Goal: Find specific fact: Find specific fact

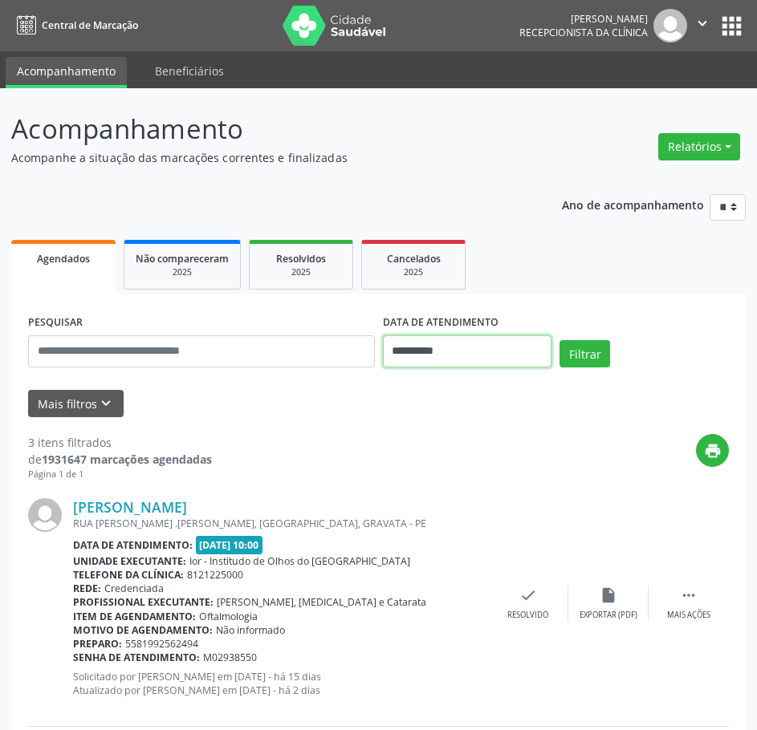
click at [436, 344] on input "**********" at bounding box center [467, 351] width 169 height 32
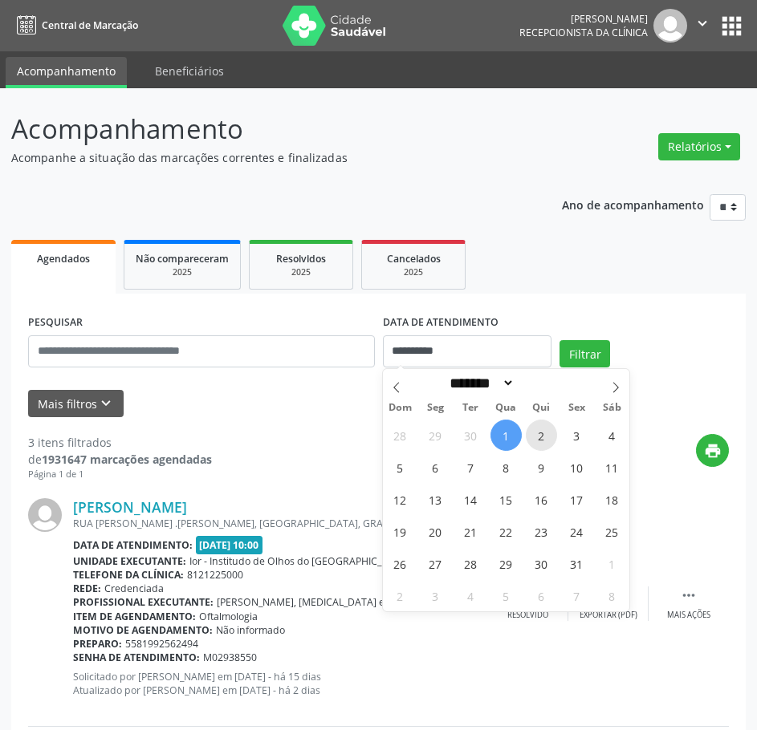
click at [555, 433] on span "2" at bounding box center [541, 435] width 31 height 31
type input "**********"
click at [555, 433] on span "2" at bounding box center [541, 435] width 31 height 31
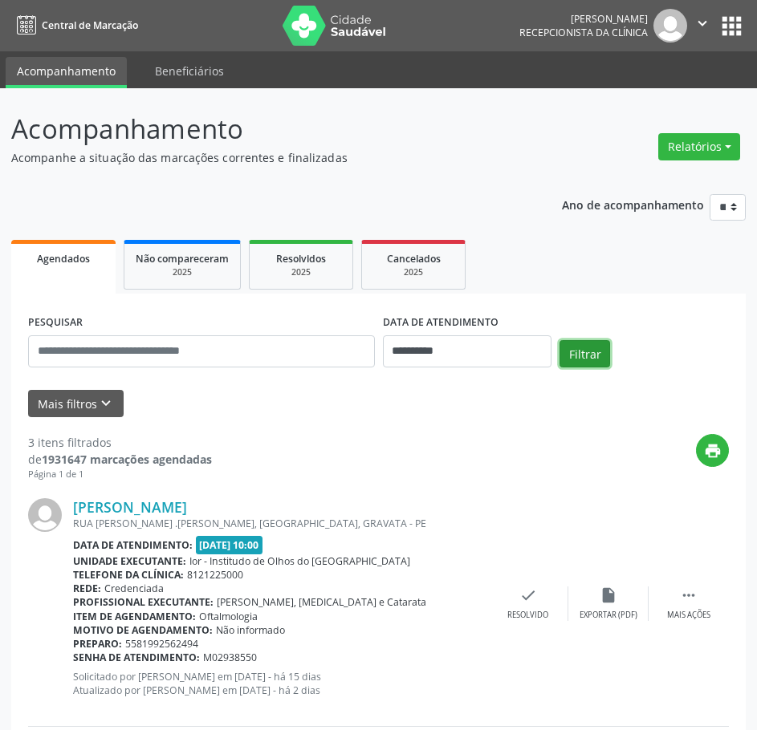
click at [578, 355] on button "Filtrar" at bounding box center [584, 353] width 51 height 27
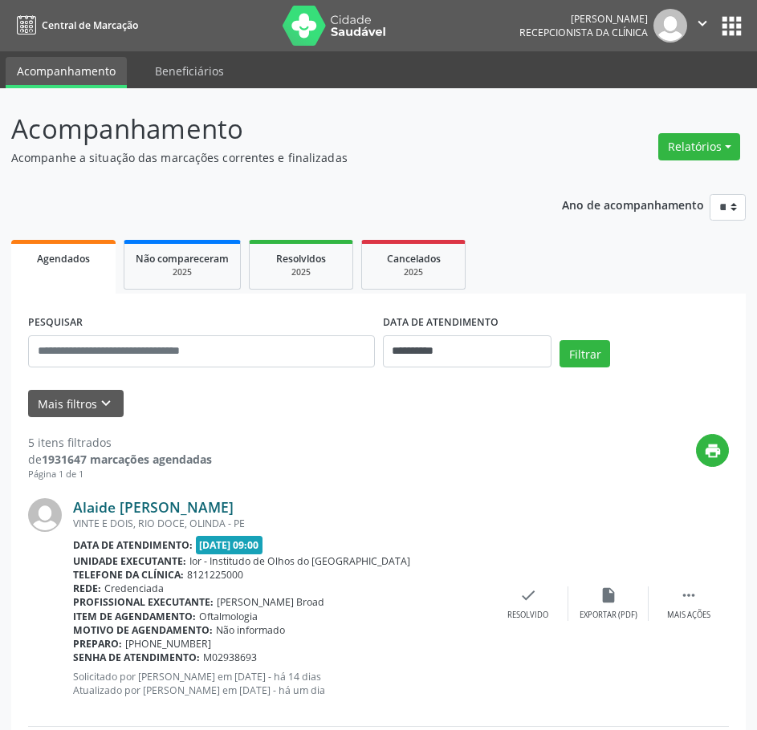
click at [152, 508] on link "Alaide [PERSON_NAME]" at bounding box center [153, 507] width 161 height 18
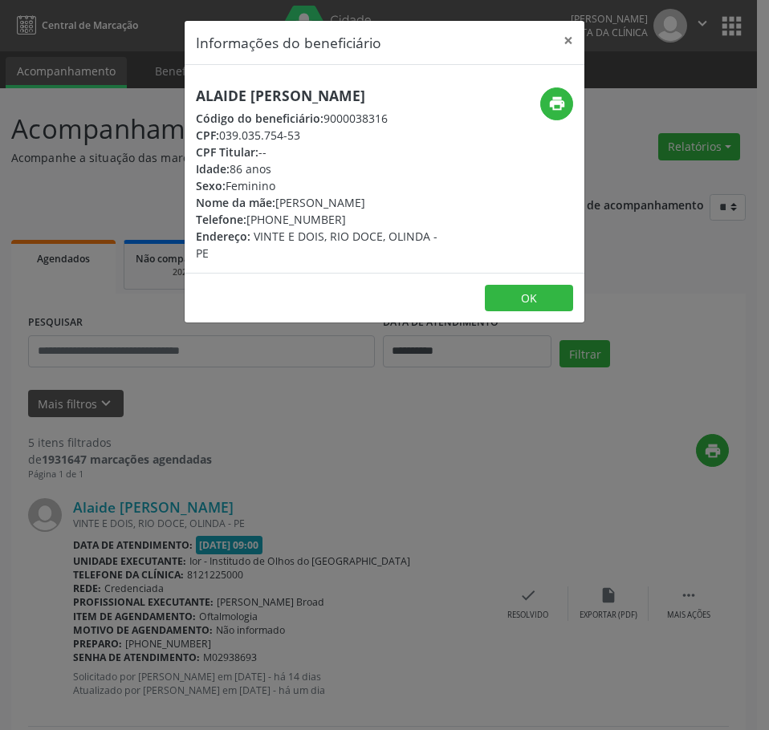
click at [323, 100] on h5 "Alaide [PERSON_NAME]" at bounding box center [318, 95] width 244 height 17
copy div "Alaide [PERSON_NAME]"
drag, startPoint x: 311, startPoint y: 138, endPoint x: 220, endPoint y: 136, distance: 90.7
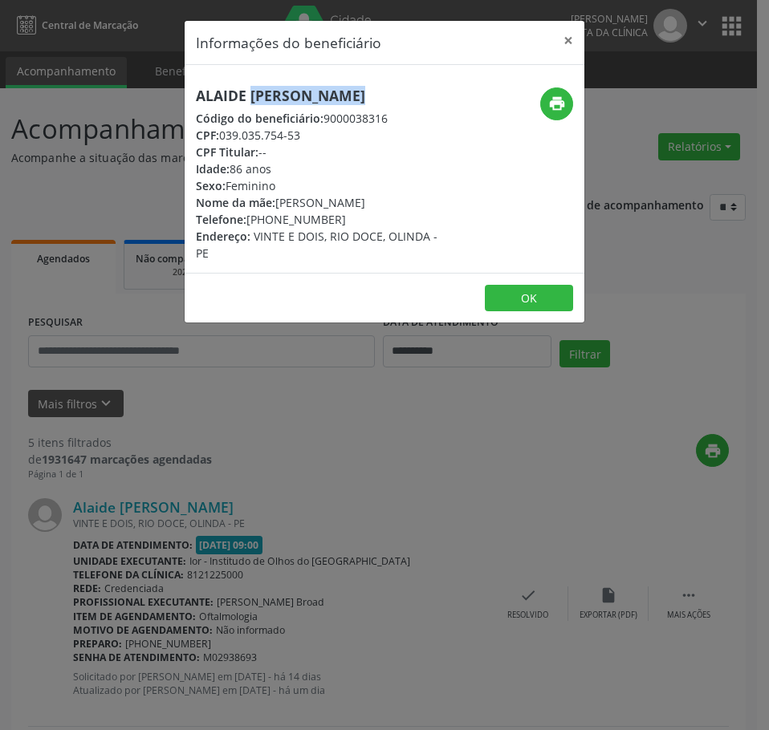
click at [220, 136] on div "CPF: 039.035.754-53" at bounding box center [318, 135] width 244 height 17
copy div "039.035.754-53"
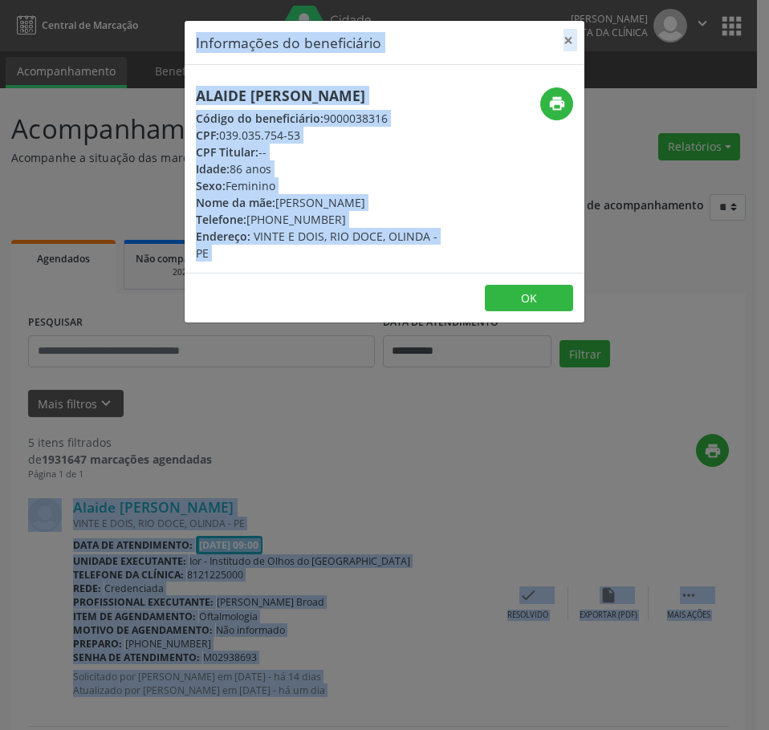
drag, startPoint x: 207, startPoint y: 531, endPoint x: -1, endPoint y: 546, distance: 208.4
click at [0, 546] on html "**********" at bounding box center [384, 365] width 769 height 730
click at [368, 474] on div "Informações do beneficiário × Alaide Maria da Conceicao Código do beneficiário:…" at bounding box center [384, 365] width 769 height 730
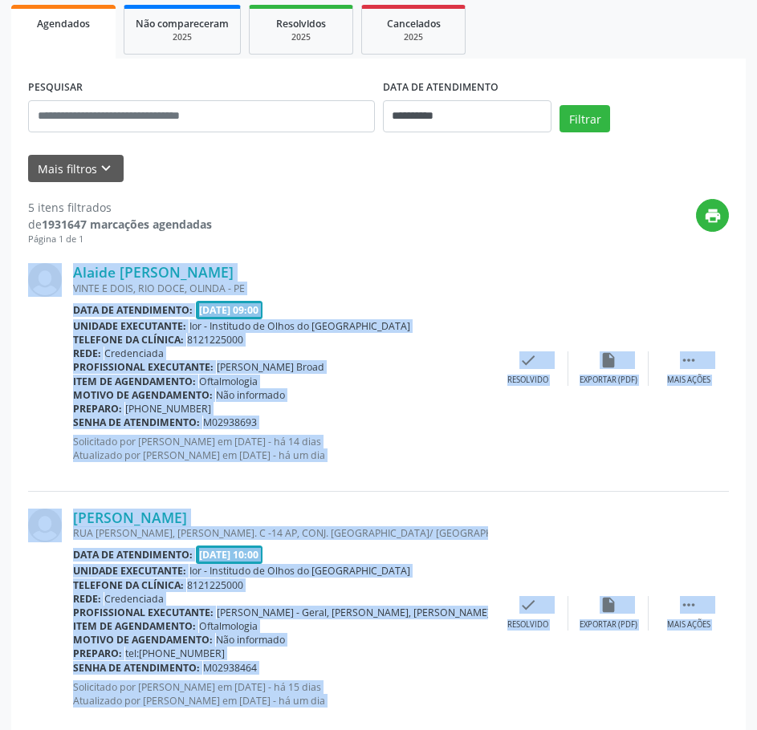
scroll to position [321, 0]
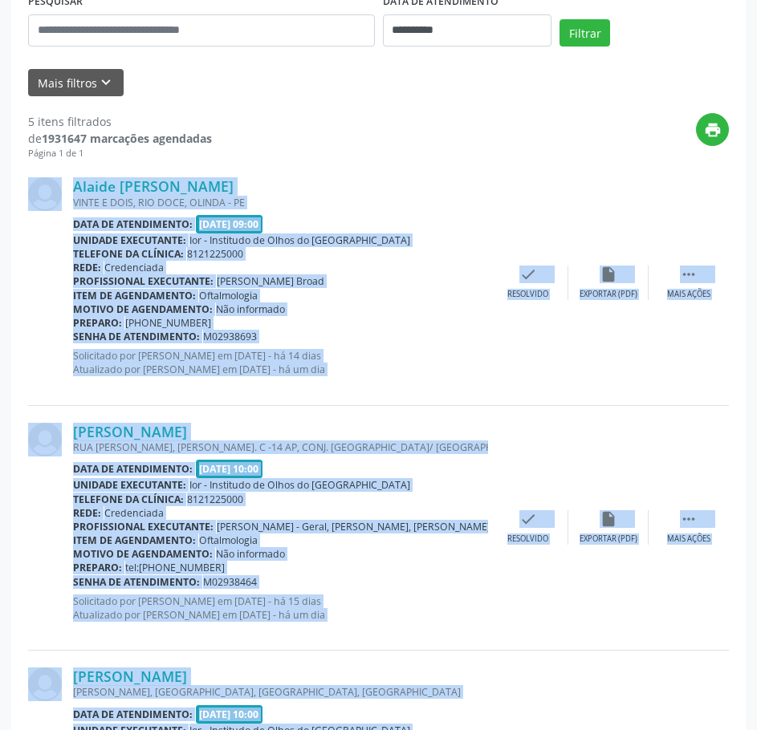
click at [376, 229] on div "Data de atendimento: [DATE] 09:00" at bounding box center [280, 224] width 415 height 18
click at [446, 222] on div "Data de atendimento: [DATE] 09:00" at bounding box center [280, 224] width 415 height 18
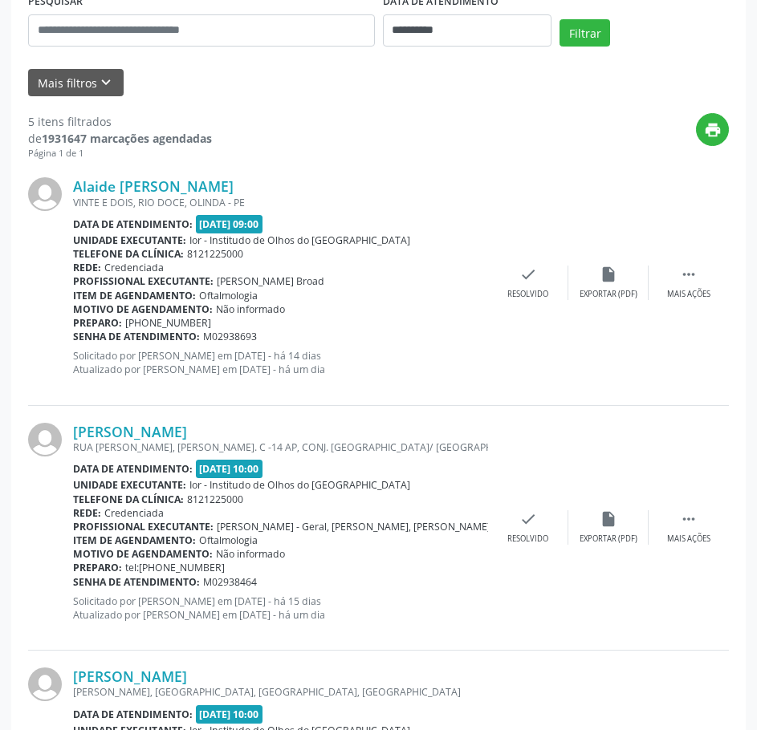
click at [428, 158] on div "print" at bounding box center [470, 136] width 517 height 47
drag, startPoint x: 268, startPoint y: 331, endPoint x: 72, endPoint y: 334, distance: 195.8
click at [75, 334] on div "Senha de atendimento: M02938693" at bounding box center [280, 337] width 415 height 14
copy div "Senha de atendimento: M02938693"
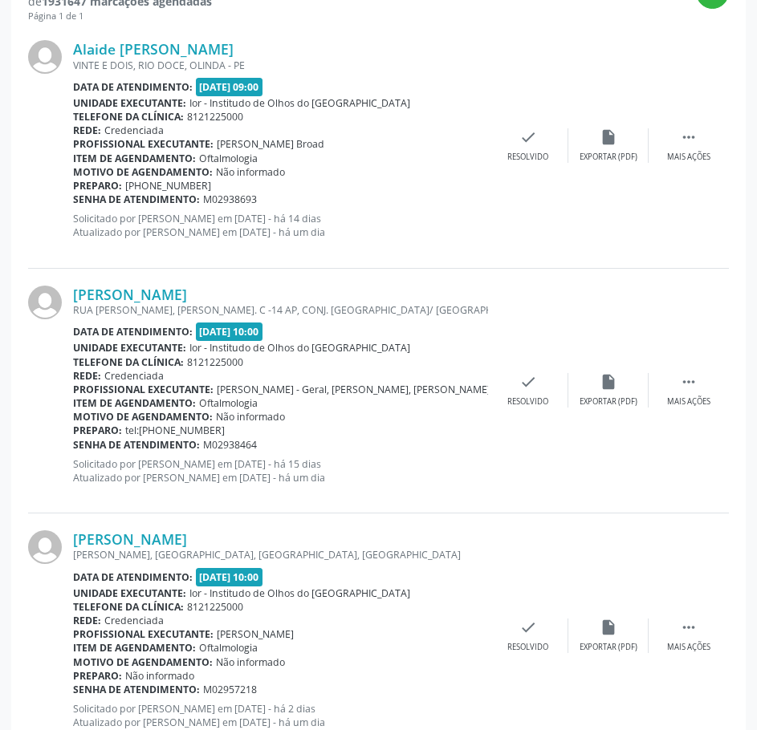
scroll to position [482, 0]
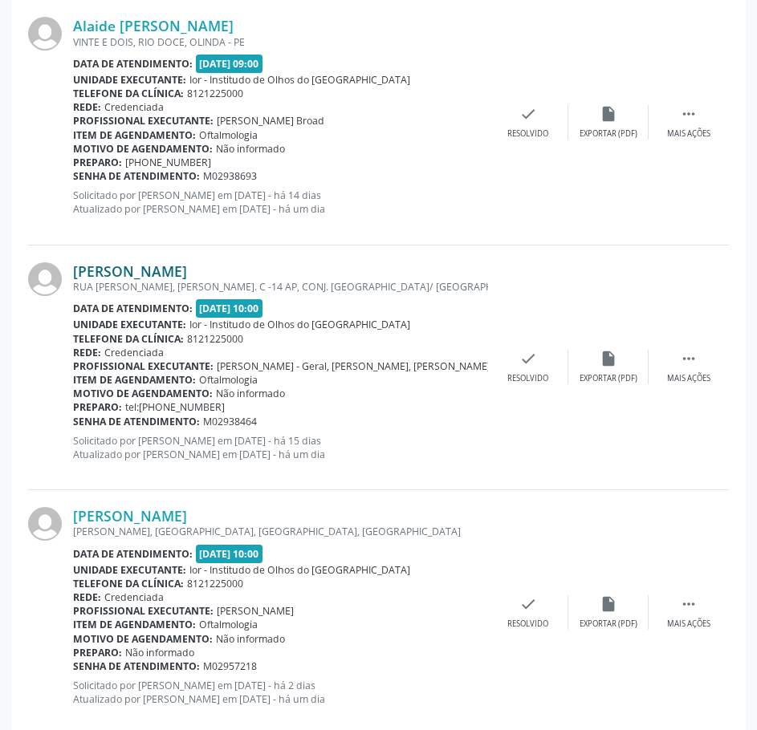
click at [106, 273] on link "[PERSON_NAME]" at bounding box center [130, 271] width 114 height 18
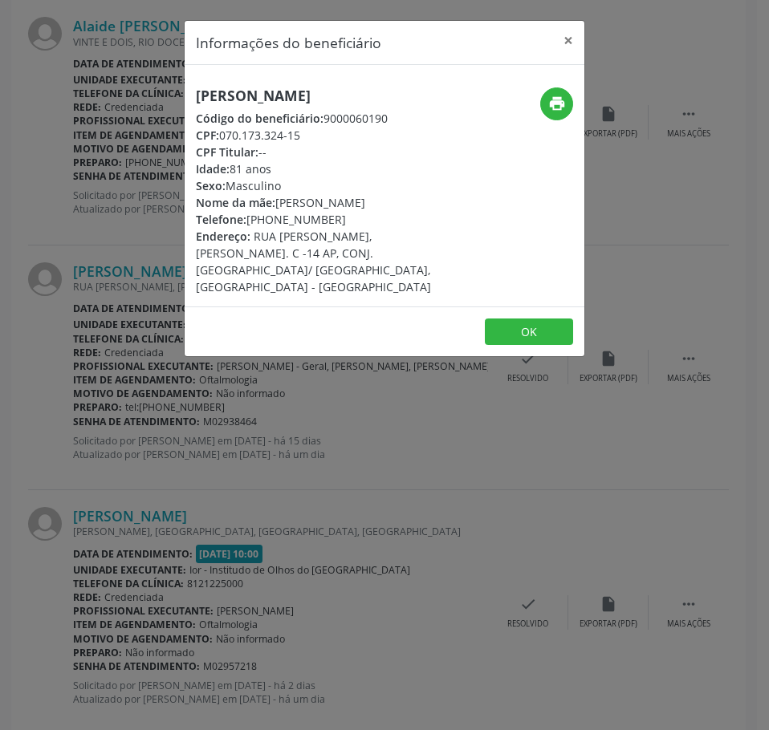
click at [267, 92] on h5 "[PERSON_NAME]" at bounding box center [318, 95] width 244 height 17
click at [267, 93] on h5 "[PERSON_NAME]" at bounding box center [318, 95] width 244 height 17
copy div "[PERSON_NAME]"
drag, startPoint x: 313, startPoint y: 133, endPoint x: 224, endPoint y: 132, distance: 89.1
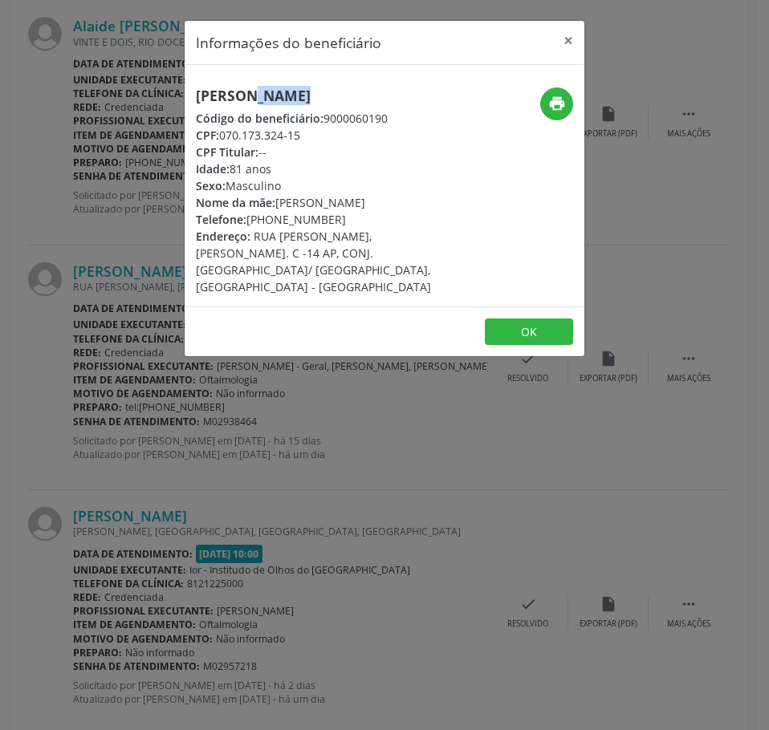
click at [224, 132] on div "CPF: 070.173.324-15" at bounding box center [318, 135] width 244 height 17
copy div "070.173.324-15"
click at [393, 494] on div "Informações do beneficiário × [PERSON_NAME] Código do beneficiário: 9000060190 …" at bounding box center [384, 365] width 769 height 730
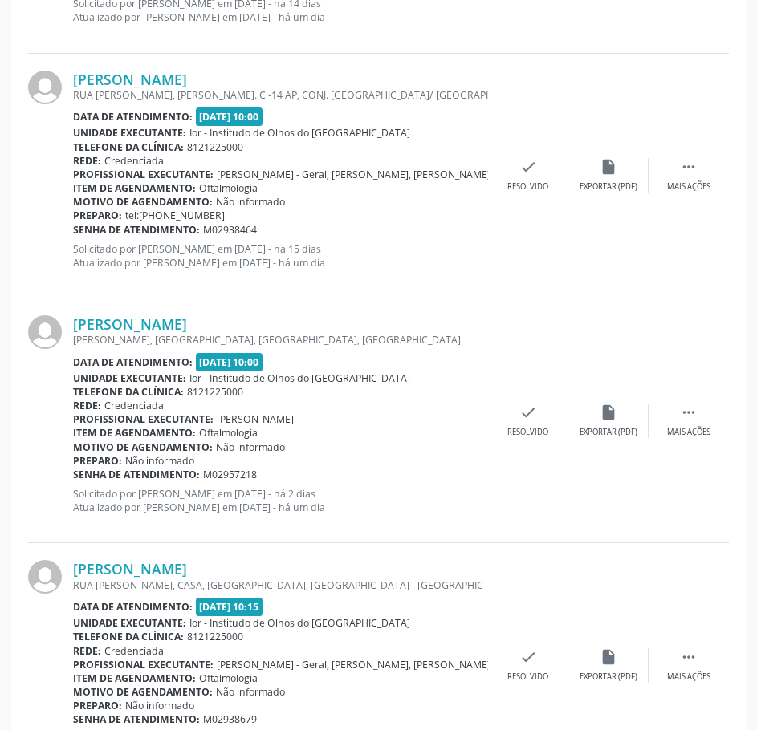
scroll to position [722, 0]
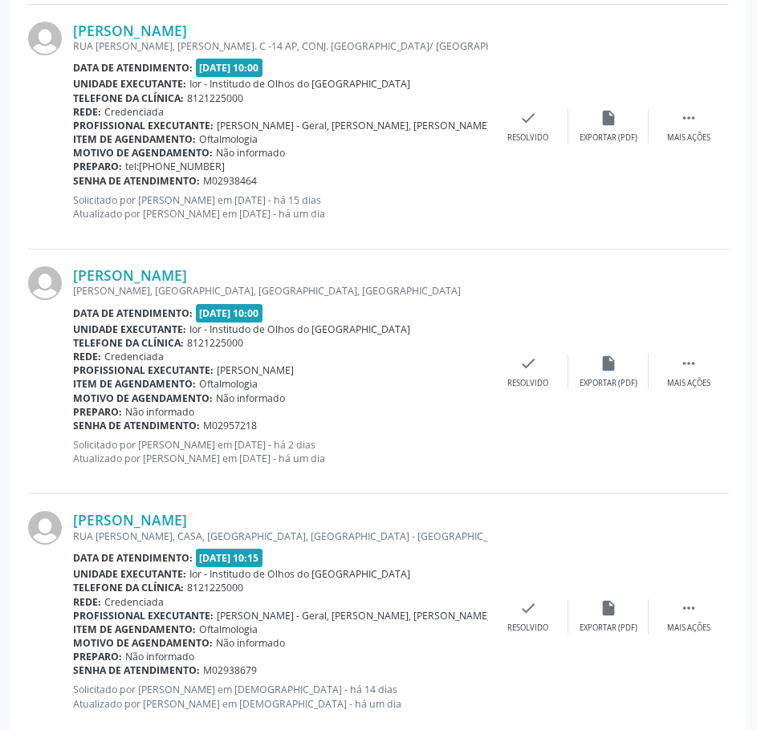
drag, startPoint x: 262, startPoint y: 177, endPoint x: 73, endPoint y: 178, distance: 188.6
click at [73, 178] on div "Senha de atendimento: M02938464" at bounding box center [280, 181] width 415 height 14
copy div "Senha de atendimento: M02938464"
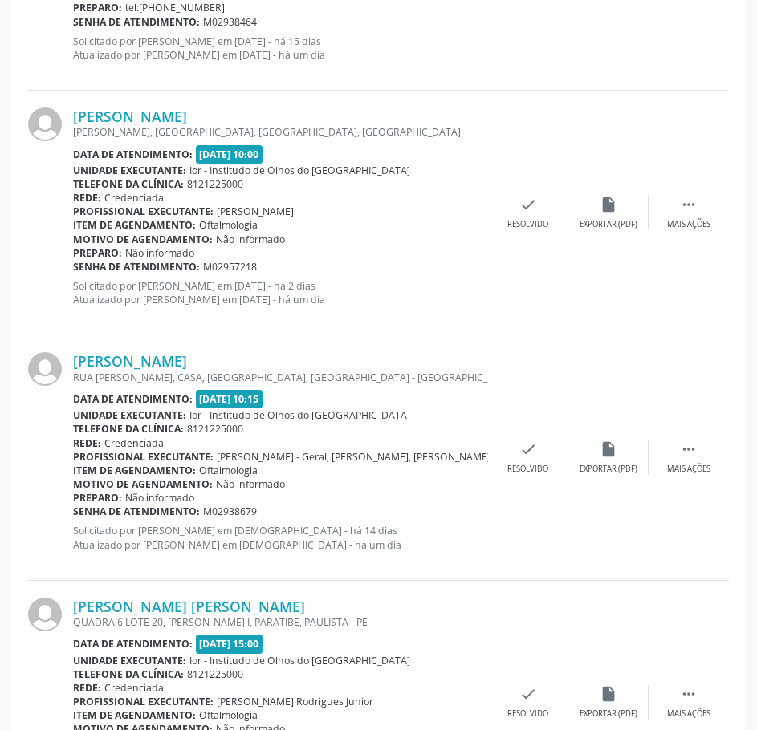
scroll to position [883, 0]
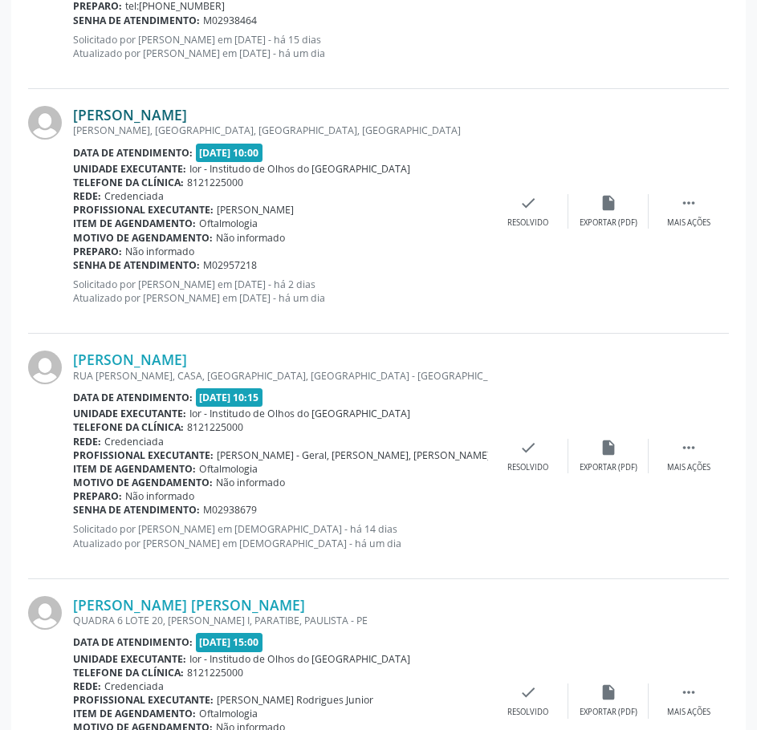
click at [187, 119] on link "[PERSON_NAME]" at bounding box center [130, 115] width 114 height 18
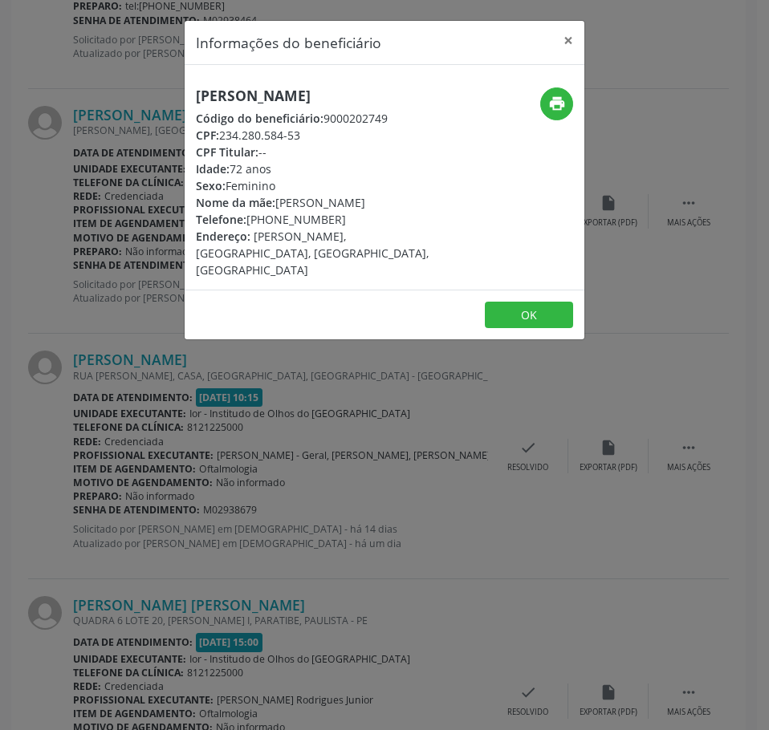
click at [277, 87] on h5 "[PERSON_NAME]" at bounding box center [318, 95] width 244 height 17
click at [274, 84] on div "[PERSON_NAME] Código do beneficiário: 9000202749 CPF: 234.280.584-53 CPF Titula…" at bounding box center [385, 177] width 400 height 225
click at [273, 87] on div "[PERSON_NAME] Código do beneficiário: 9000202749 CPF: 234.280.584-53 CPF Titula…" at bounding box center [385, 177] width 400 height 225
click at [272, 94] on h5 "[PERSON_NAME]" at bounding box center [318, 95] width 244 height 17
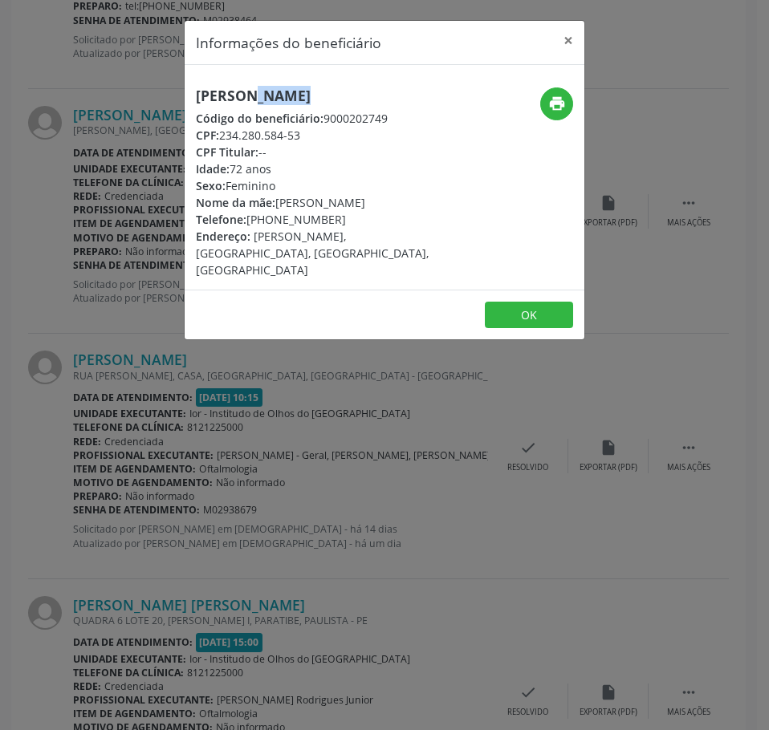
click at [272, 94] on h5 "[PERSON_NAME]" at bounding box center [318, 95] width 244 height 17
copy div "[PERSON_NAME]"
click at [387, 424] on div "Informações do beneficiário × [PERSON_NAME] Código do beneficiário: 9000202749 …" at bounding box center [384, 365] width 769 height 730
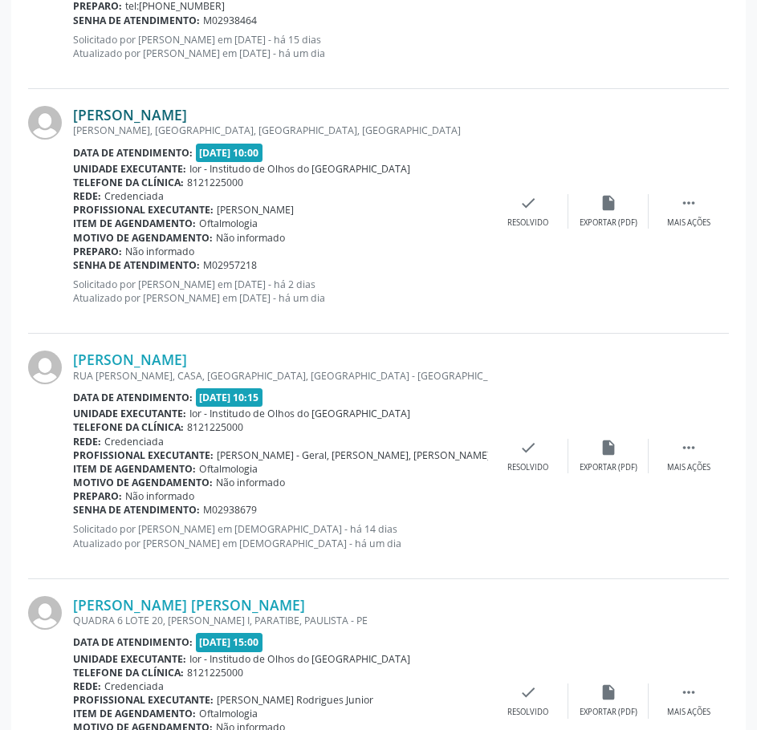
click at [187, 115] on link "[PERSON_NAME]" at bounding box center [130, 115] width 114 height 18
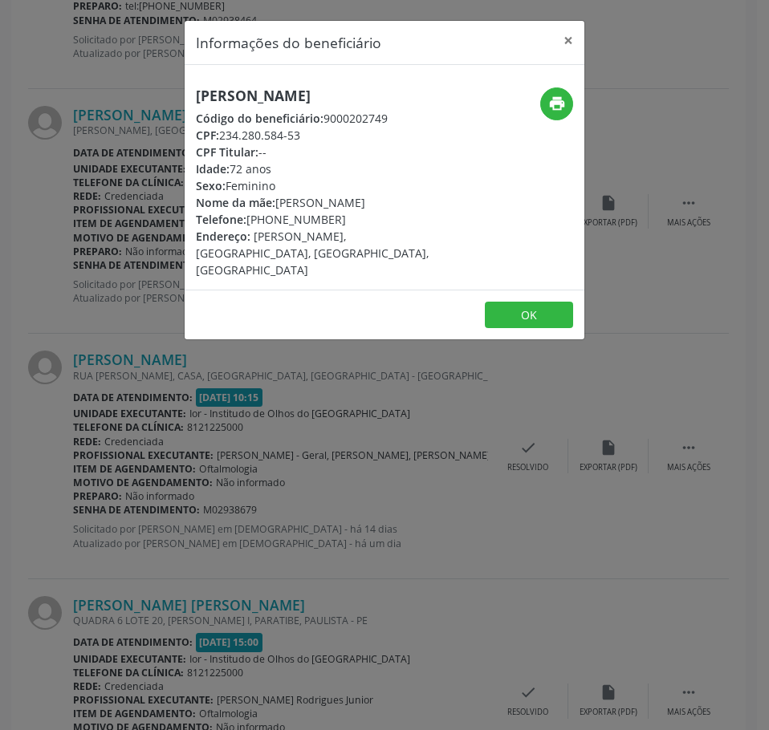
drag, startPoint x: 309, startPoint y: 148, endPoint x: 225, endPoint y: 154, distance: 84.5
click at [225, 144] on div "CPF: 234.280.584-53" at bounding box center [318, 135] width 244 height 17
copy div "234.280.584-53"
click at [295, 428] on div "Informações do beneficiário × [PERSON_NAME] Código do beneficiário: 9000202749 …" at bounding box center [384, 365] width 769 height 730
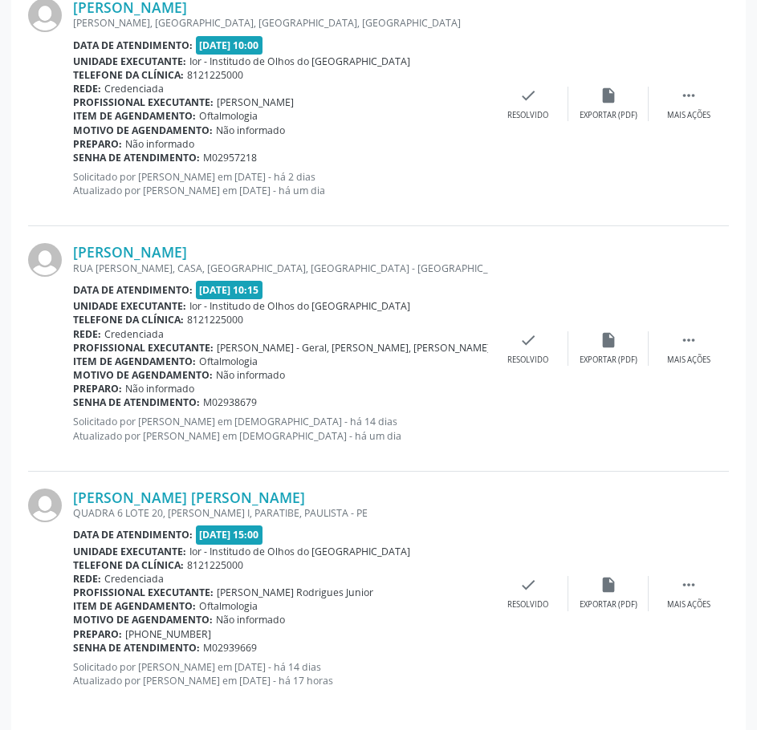
scroll to position [1004, 0]
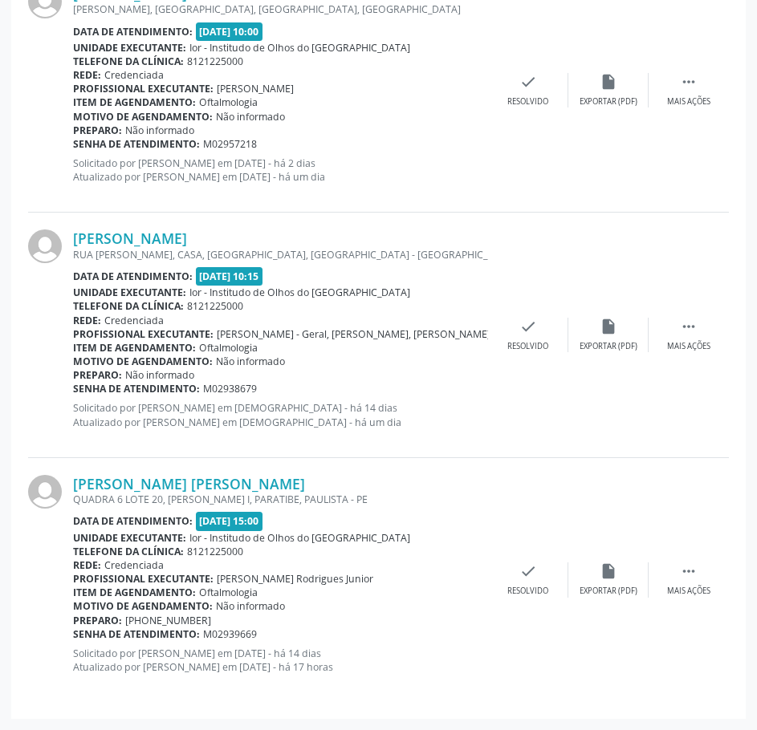
drag, startPoint x: 262, startPoint y: 146, endPoint x: 73, endPoint y: 145, distance: 188.6
click at [73, 145] on div "Senha de atendimento: M02957218" at bounding box center [280, 144] width 415 height 14
copy div "Senha de atendimento: M02957218"
click at [250, 233] on div "[PERSON_NAME]" at bounding box center [280, 239] width 415 height 18
click at [187, 238] on link "[PERSON_NAME]" at bounding box center [130, 239] width 114 height 18
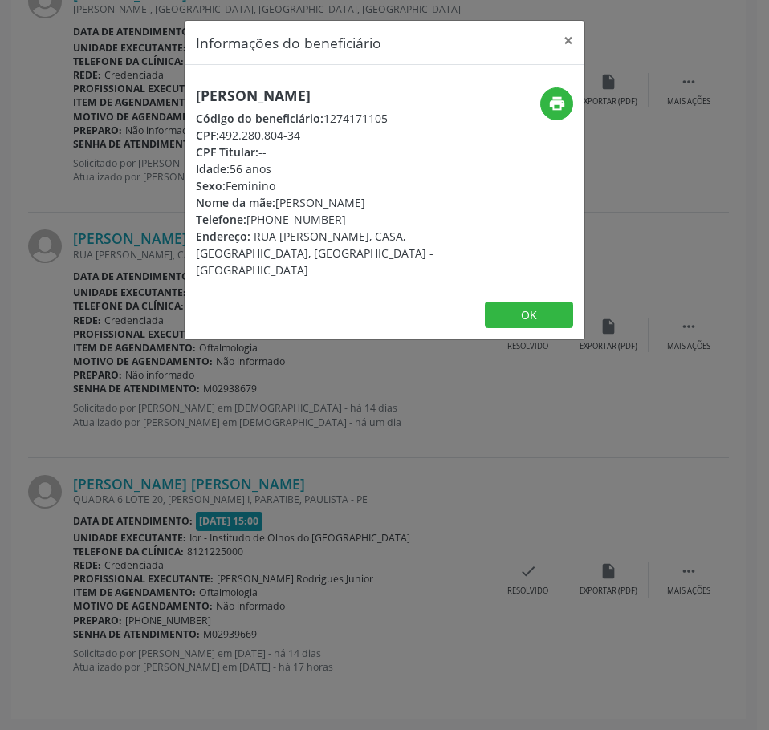
click at [279, 96] on h5 "[PERSON_NAME]" at bounding box center [318, 95] width 244 height 17
click at [282, 97] on h5 "[PERSON_NAME]" at bounding box center [318, 95] width 244 height 17
click at [283, 96] on h5 "[PERSON_NAME]" at bounding box center [318, 95] width 244 height 17
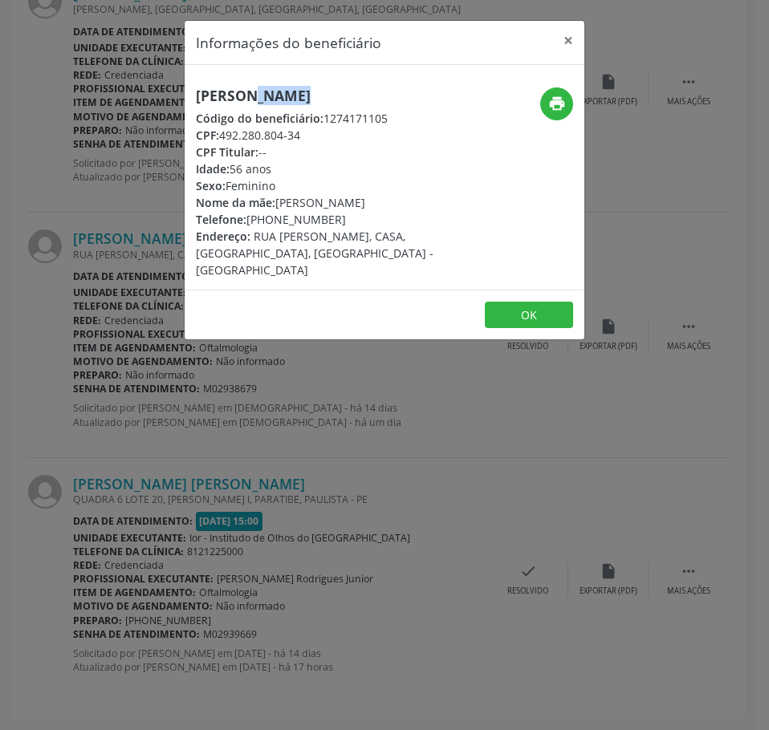
click at [283, 96] on h5 "[PERSON_NAME]" at bounding box center [318, 95] width 244 height 17
copy div "[PERSON_NAME]"
drag, startPoint x: 311, startPoint y: 132, endPoint x: 217, endPoint y: 136, distance: 93.2
click at [217, 136] on div "CPF: 492.280.804-34" at bounding box center [318, 135] width 244 height 17
drag, startPoint x: 417, startPoint y: 604, endPoint x: 737, endPoint y: 290, distance: 447.8
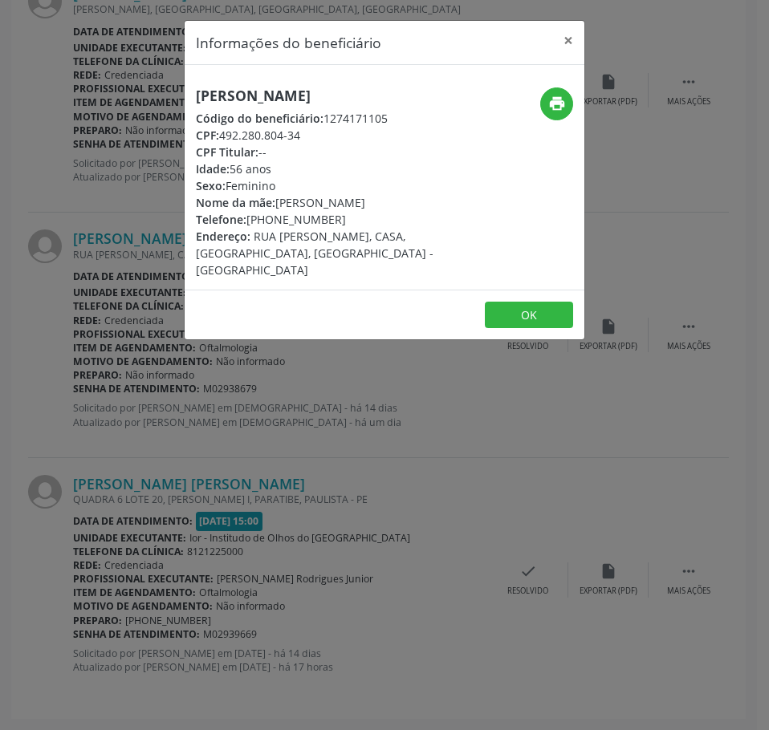
click at [418, 594] on div "Informações do beneficiário × [PERSON_NAME] Código do beneficiário: 1274171105 …" at bounding box center [384, 365] width 769 height 730
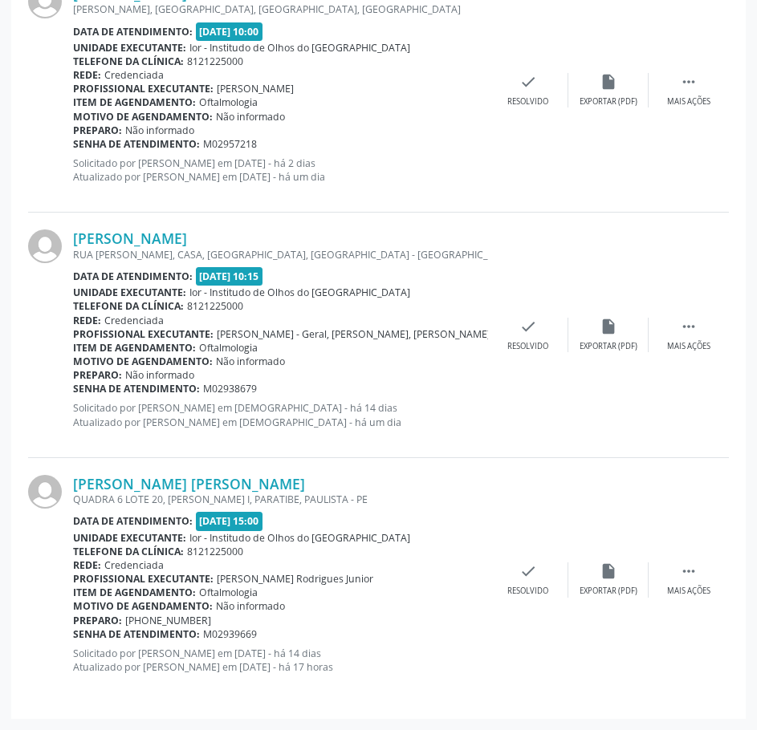
drag, startPoint x: 262, startPoint y: 387, endPoint x: 74, endPoint y: 394, distance: 188.7
click at [74, 394] on div "Senha de atendimento: M02938679" at bounding box center [280, 389] width 415 height 14
click at [100, 240] on link "[PERSON_NAME]" at bounding box center [130, 239] width 114 height 18
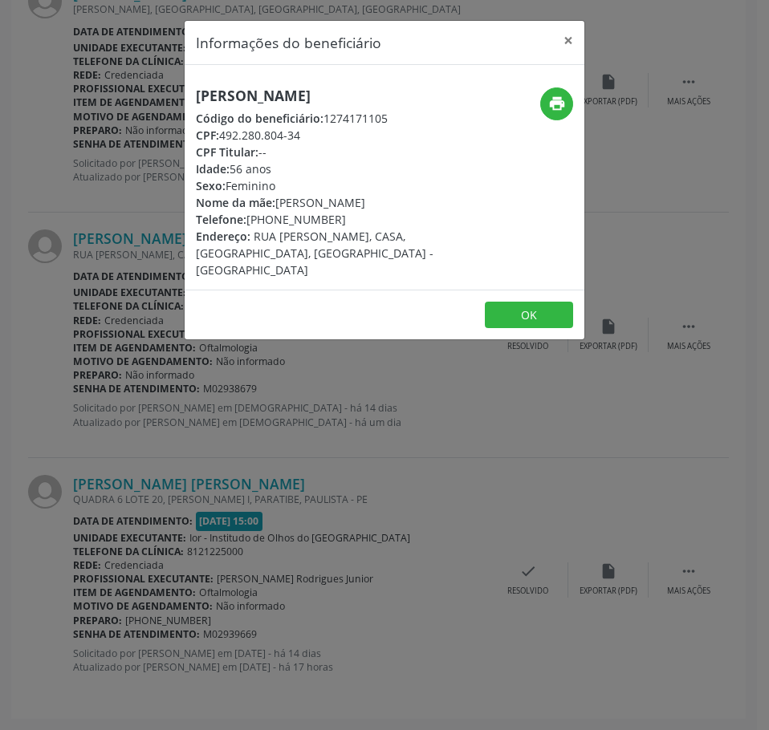
drag, startPoint x: 207, startPoint y: 453, endPoint x: 250, endPoint y: 445, distance: 44.2
click at [213, 450] on div "Informações do beneficiário × [PERSON_NAME] Código do beneficiário: 1274171105 …" at bounding box center [384, 365] width 769 height 730
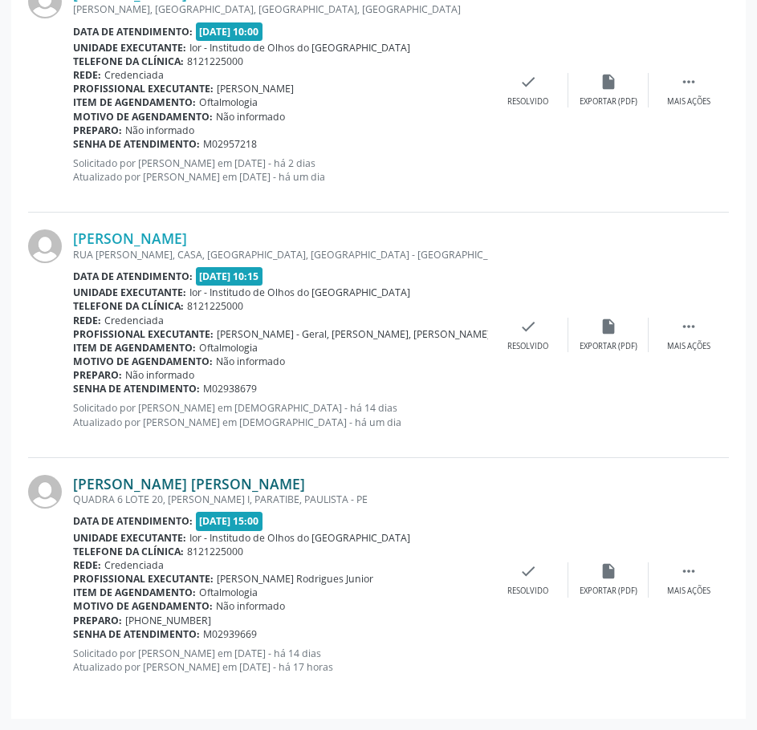
click at [234, 478] on link "[PERSON_NAME] [PERSON_NAME]" at bounding box center [189, 484] width 232 height 18
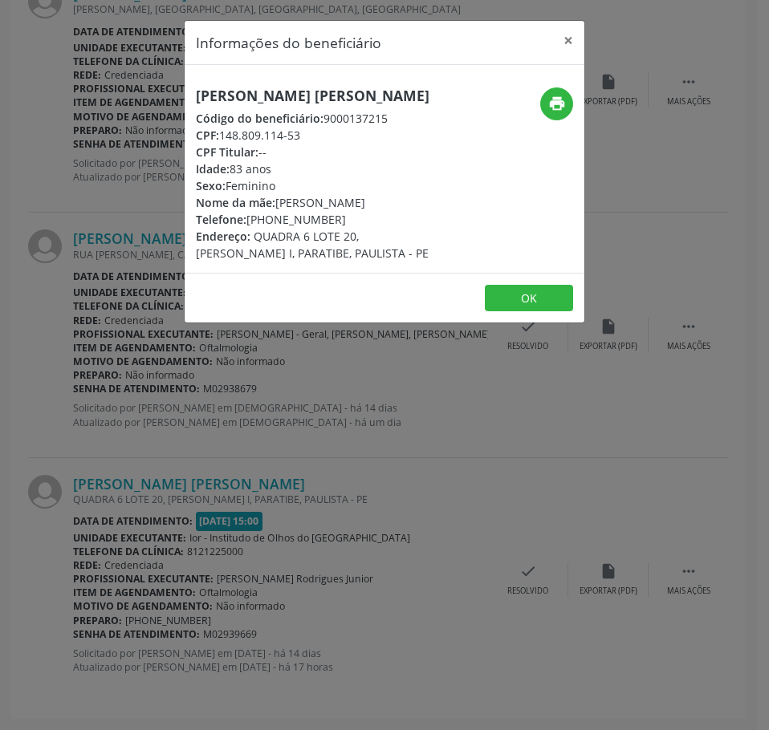
click at [273, 103] on h5 "[PERSON_NAME] [PERSON_NAME]" at bounding box center [318, 95] width 244 height 17
drag, startPoint x: 305, startPoint y: 152, endPoint x: 224, endPoint y: 151, distance: 81.1
click at [224, 144] on div "CPF: 148.809.114-53" at bounding box center [318, 135] width 244 height 17
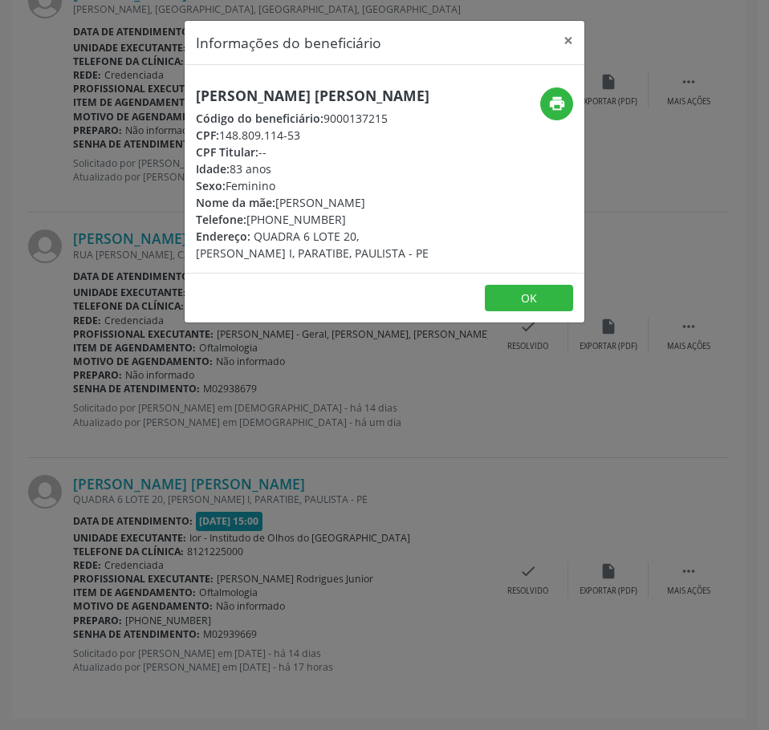
click at [254, 445] on div "Informações do beneficiário × [PERSON_NAME] Código do beneficiário: 9000137215 …" at bounding box center [384, 365] width 769 height 730
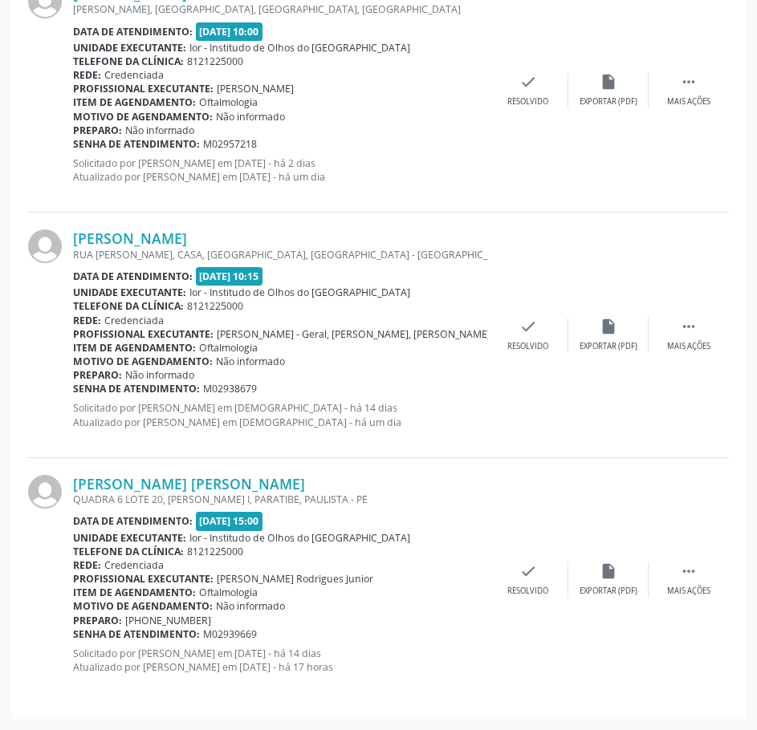
drag, startPoint x: 258, startPoint y: 636, endPoint x: 75, endPoint y: 636, distance: 183.0
click at [75, 636] on div "Senha de atendimento: M02939669" at bounding box center [280, 635] width 415 height 14
click at [239, 480] on link "[PERSON_NAME] [PERSON_NAME]" at bounding box center [189, 484] width 232 height 18
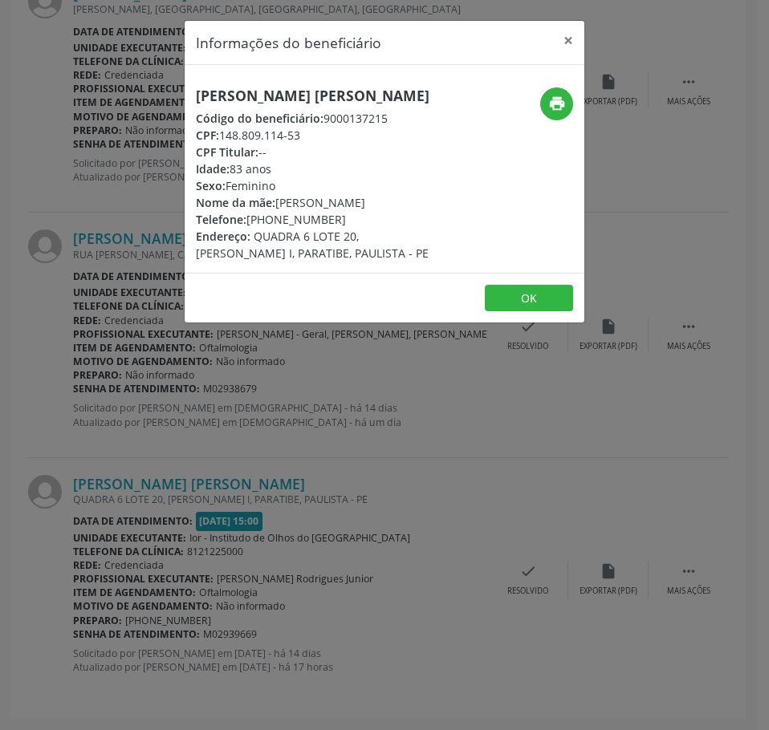
drag, startPoint x: 336, startPoint y: 237, endPoint x: 250, endPoint y: 235, distance: 85.9
click at [250, 228] on div "Telefone: [PHONE_NUMBER]" at bounding box center [318, 219] width 244 height 17
drag, startPoint x: 317, startPoint y: 147, endPoint x: 225, endPoint y: 152, distance: 92.5
click at [225, 144] on div "CPF: 148.809.114-53" at bounding box center [318, 135] width 244 height 17
click at [348, 478] on div "Informações do beneficiário × [PERSON_NAME] Código do beneficiário: 9000137215 …" at bounding box center [384, 365] width 769 height 730
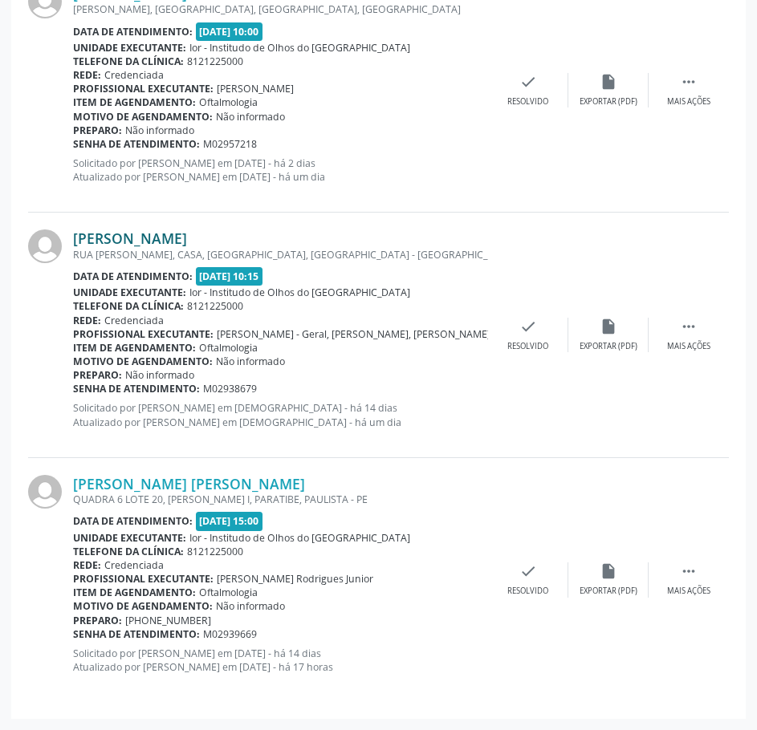
click at [187, 242] on link "[PERSON_NAME]" at bounding box center [130, 239] width 114 height 18
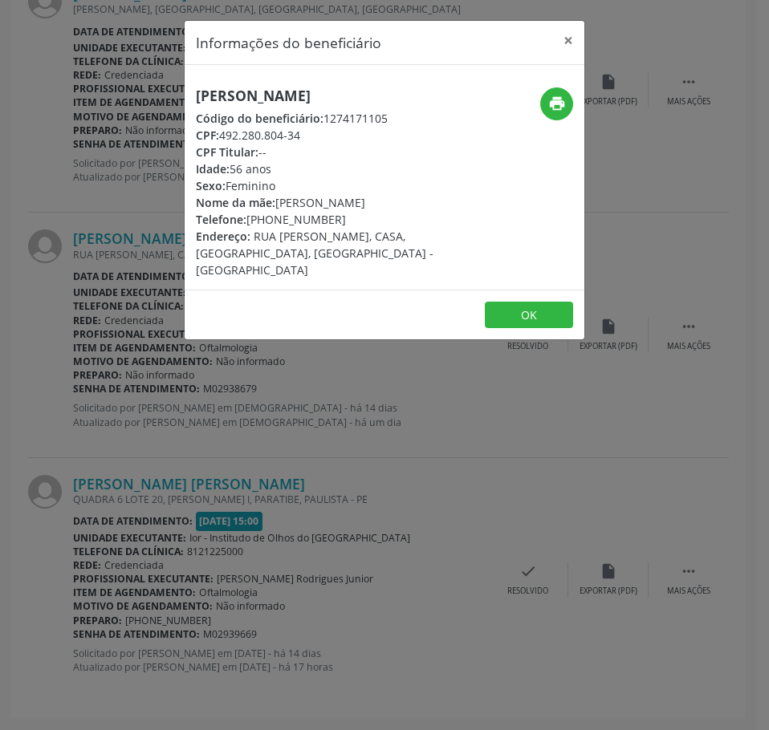
drag, startPoint x: 310, startPoint y: 139, endPoint x: 219, endPoint y: 138, distance: 90.7
click at [219, 138] on div "CPF: 492.280.804-34" at bounding box center [318, 135] width 244 height 17
click at [387, 494] on div "Informações do beneficiário × [PERSON_NAME] Código do beneficiário: 1274171105 …" at bounding box center [384, 365] width 769 height 730
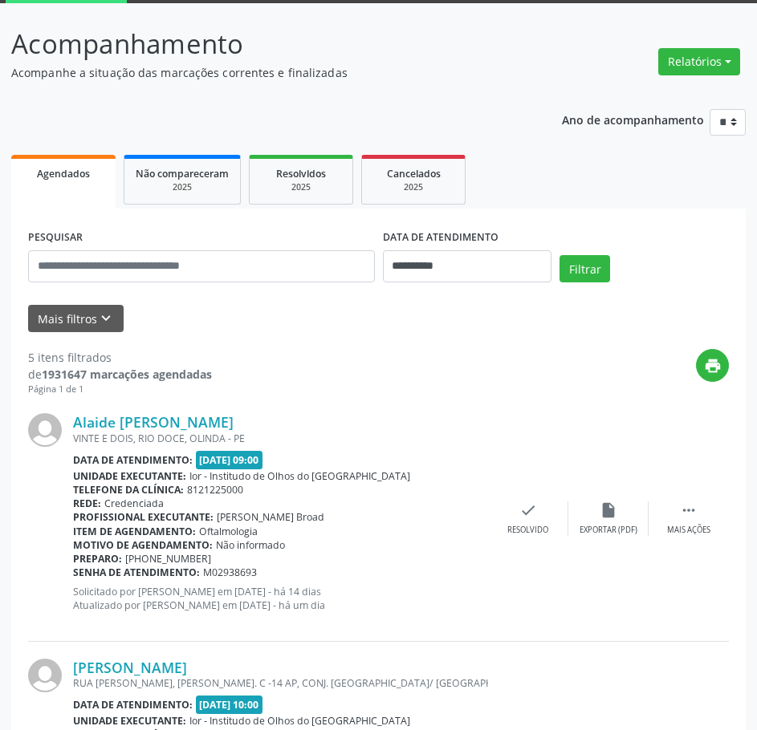
scroll to position [0, 0]
